Goal: Transaction & Acquisition: Purchase product/service

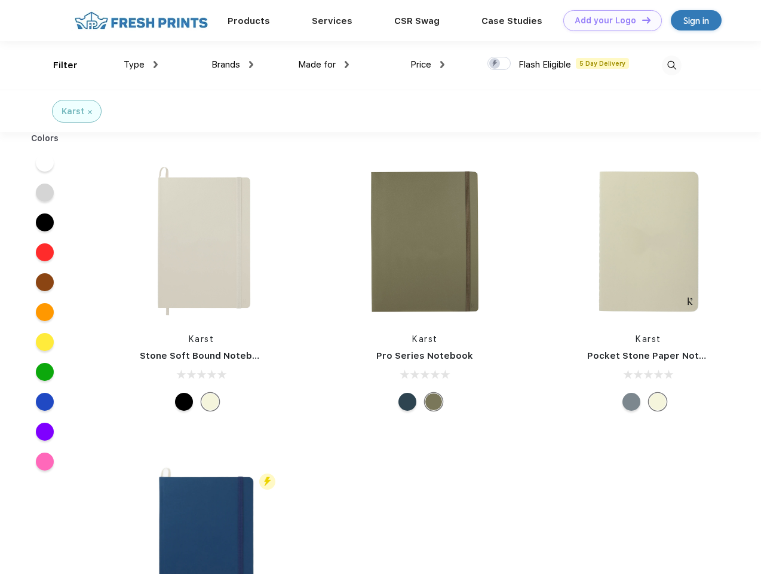
scroll to position [1, 0]
click at [608, 20] on link "Add your Logo Design Tool" at bounding box center [612, 20] width 99 height 21
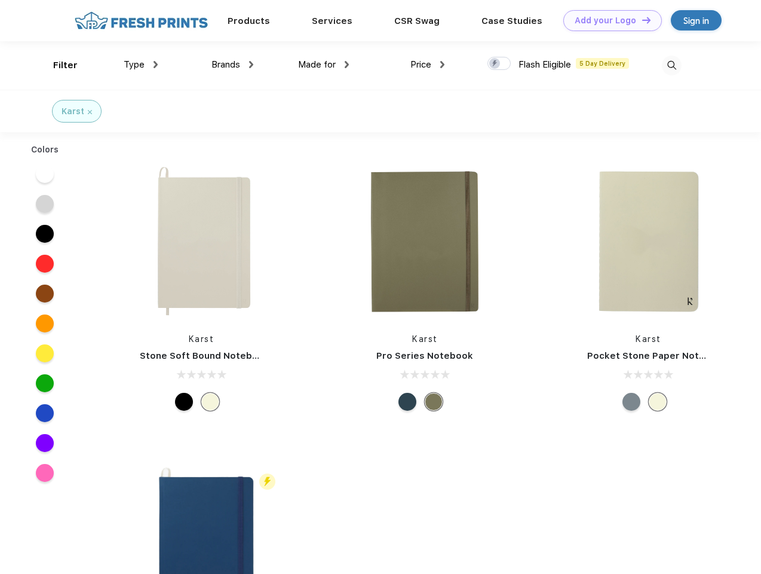
click at [0, 0] on div "Design Tool" at bounding box center [0, 0] width 0 height 0
click at [641, 20] on link "Add your Logo Design Tool" at bounding box center [612, 20] width 99 height 21
click at [57, 65] on div "Filter" at bounding box center [65, 66] width 24 height 14
click at [141, 65] on span "Type" at bounding box center [134, 64] width 21 height 11
click at [232, 65] on span "Brands" at bounding box center [226, 64] width 29 height 11
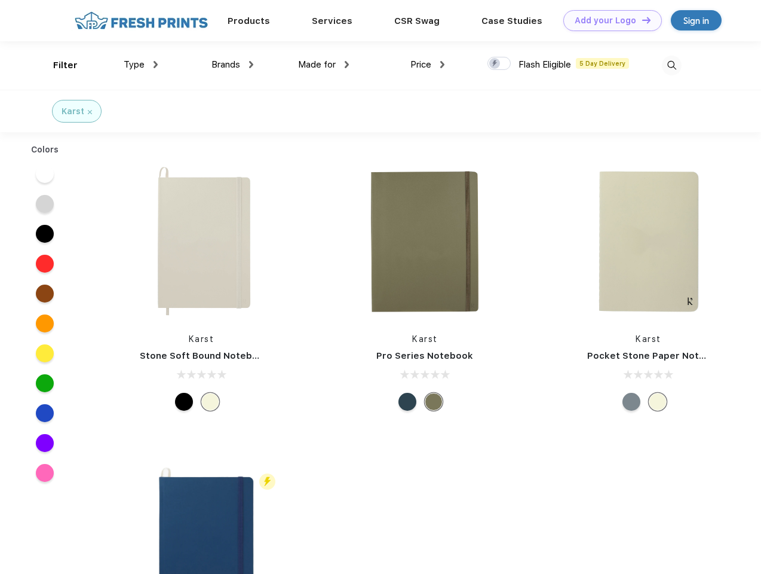
click at [324, 65] on span "Made for" at bounding box center [317, 64] width 38 height 11
click at [428, 65] on span "Price" at bounding box center [420, 64] width 21 height 11
click at [499, 64] on div at bounding box center [499, 63] width 23 height 13
click at [495, 64] on input "checkbox" at bounding box center [492, 60] width 8 height 8
click at [672, 65] on img at bounding box center [672, 66] width 20 height 20
